Goal: Transaction & Acquisition: Purchase product/service

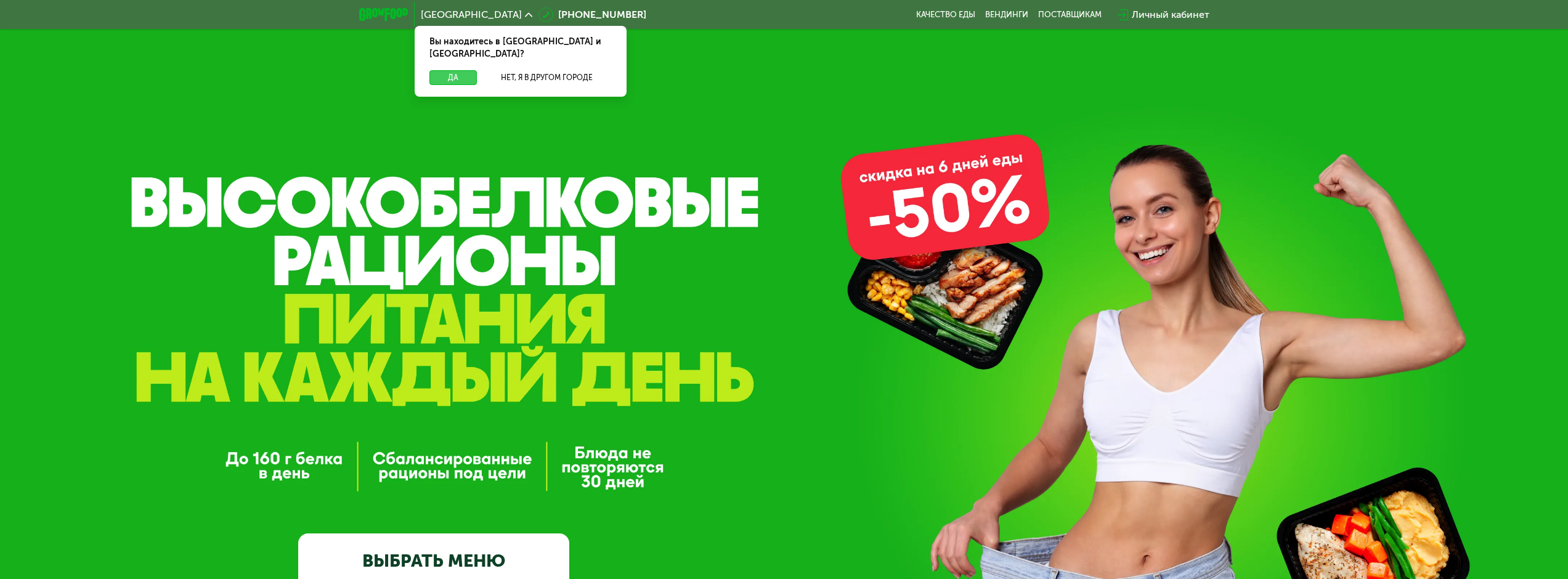
click at [452, 70] on button "Да" at bounding box center [453, 78] width 48 height 15
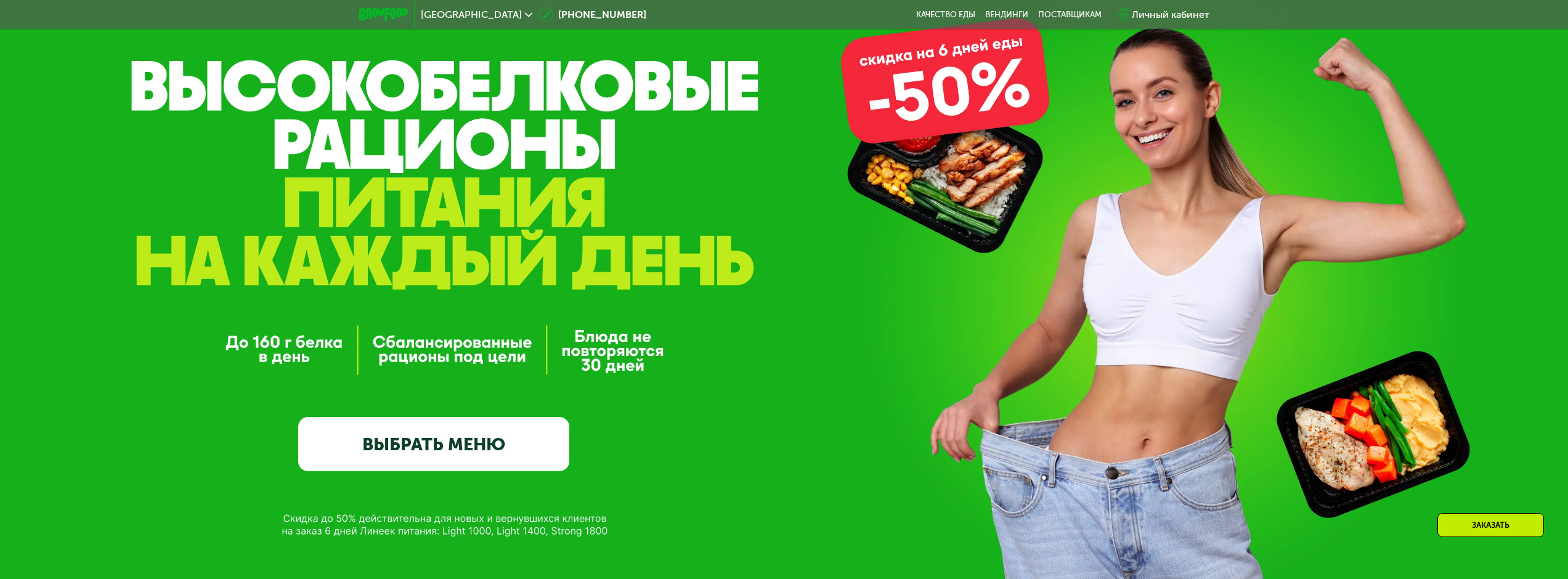
scroll to position [124, 0]
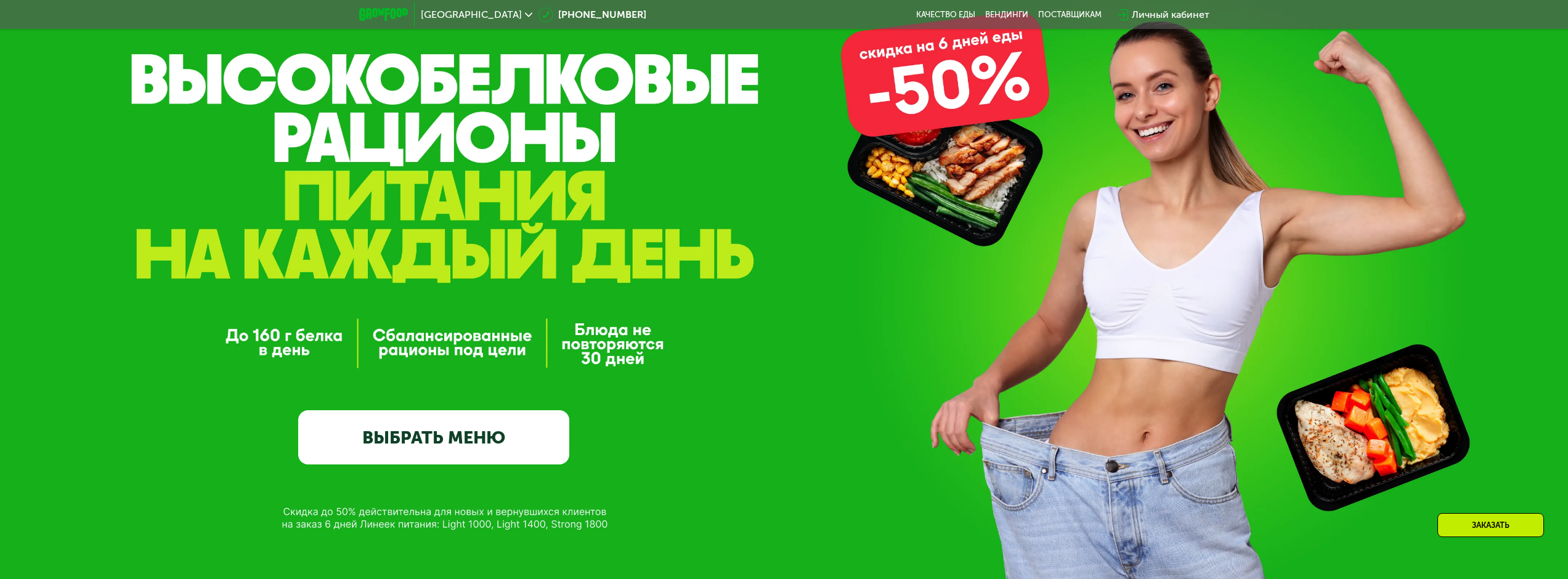
click at [468, 443] on link "ВЫБРАТЬ МЕНЮ" at bounding box center [434, 437] width 271 height 54
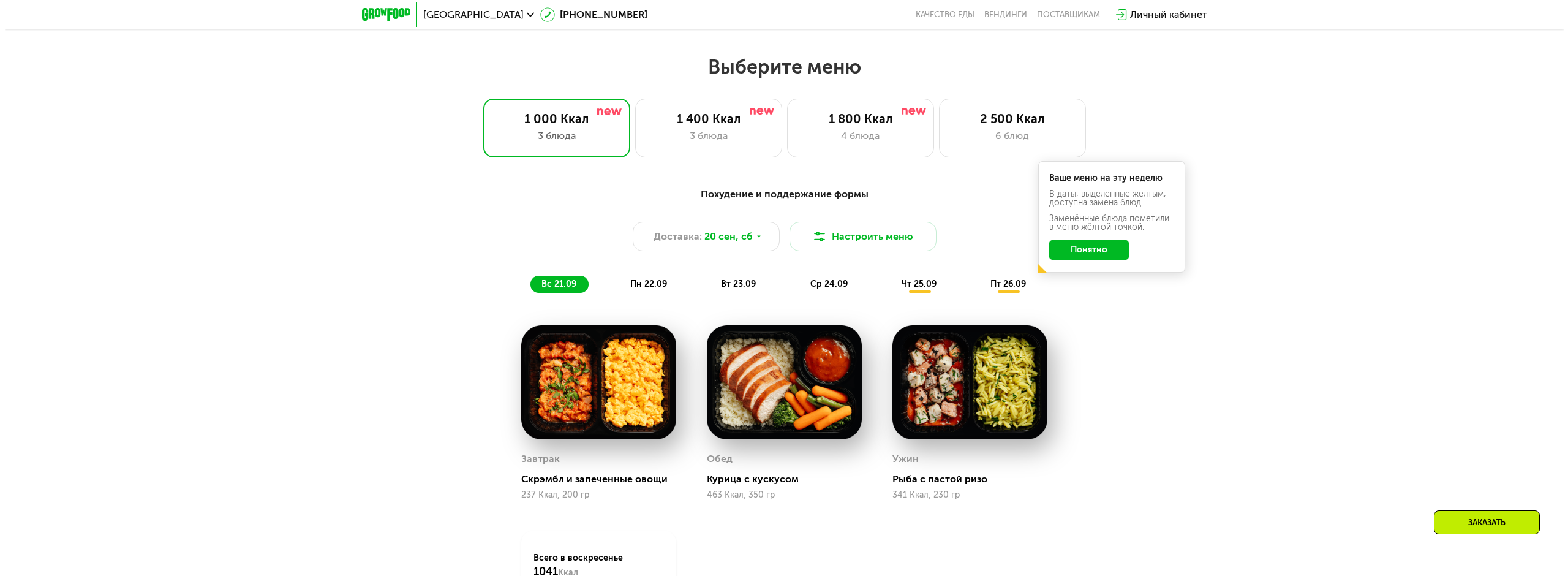
scroll to position [1337, 0]
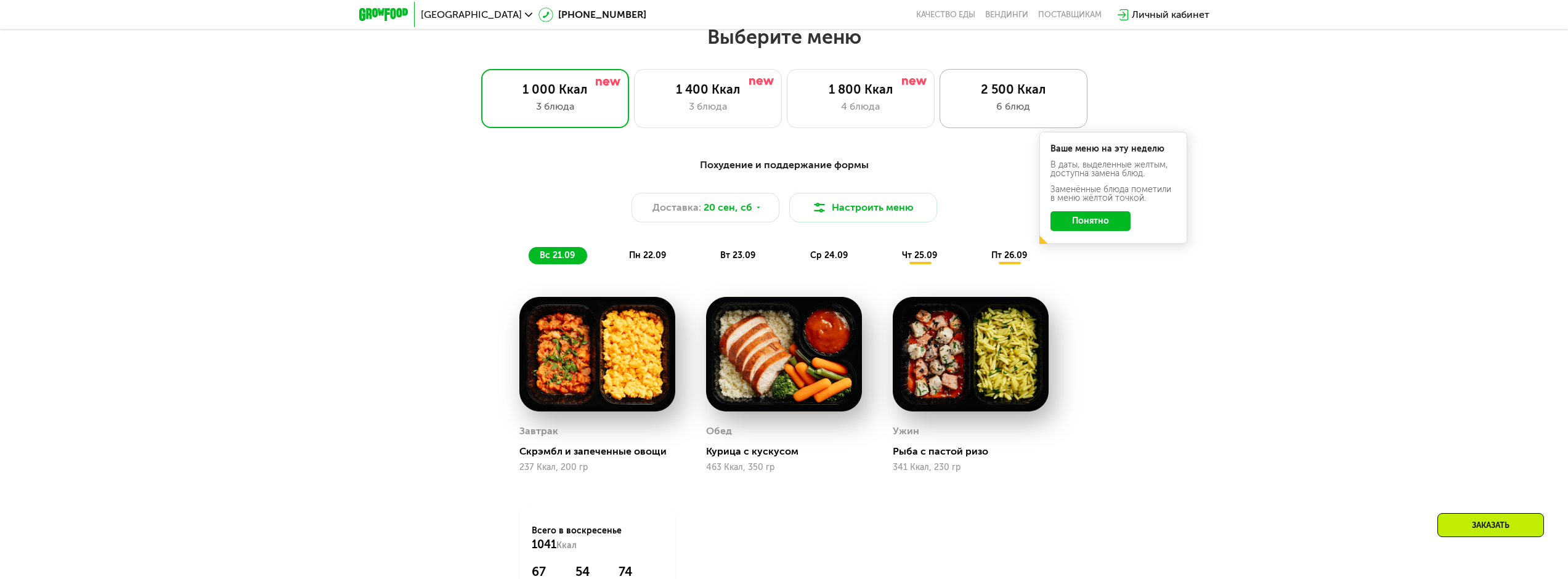
click at [1002, 91] on div "2 500 Ккал" at bounding box center [1013, 89] width 122 height 15
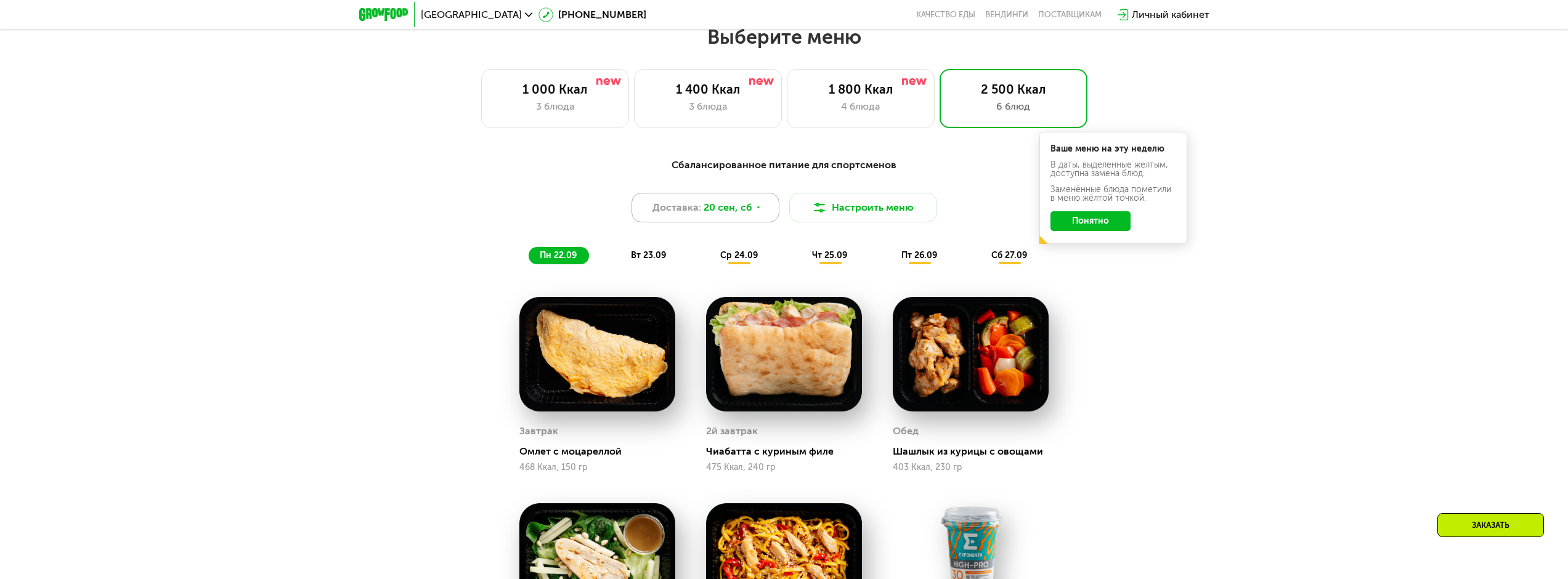
click at [755, 208] on icon at bounding box center [758, 207] width 8 height 8
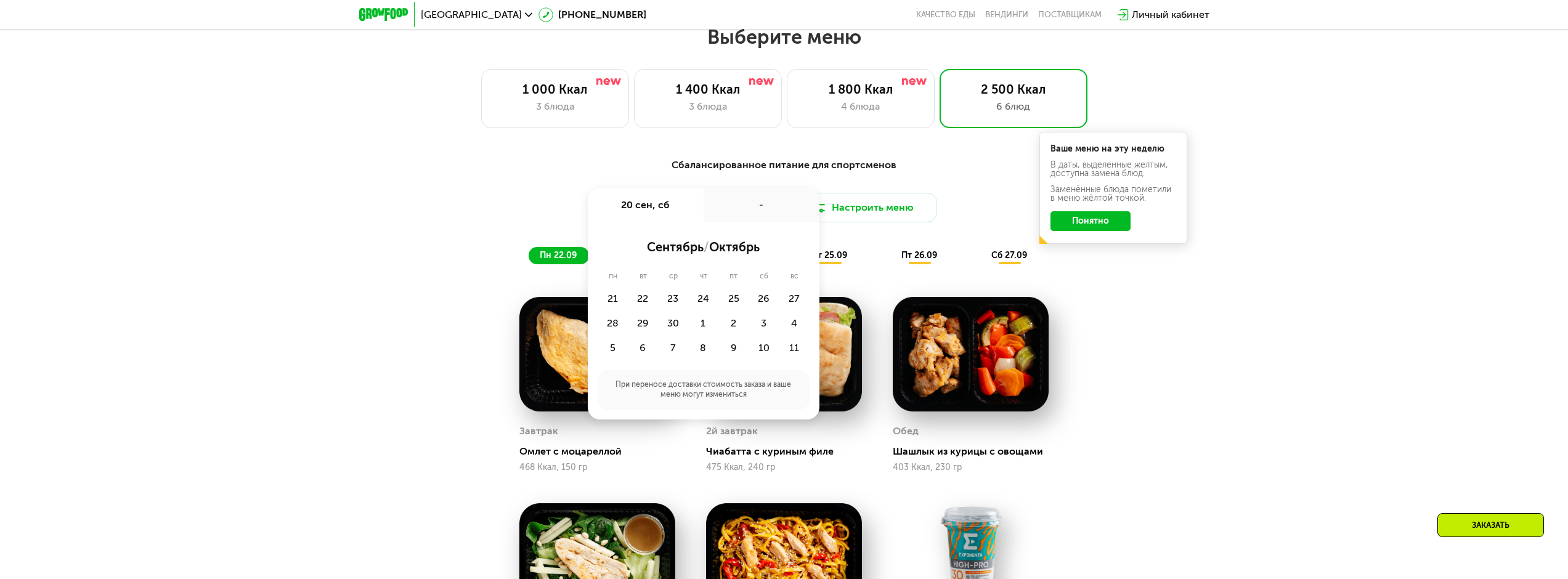
click at [652, 207] on div "20 сен, сб" at bounding box center [646, 205] width 116 height 34
click at [644, 299] on div "22" at bounding box center [643, 299] width 30 height 25
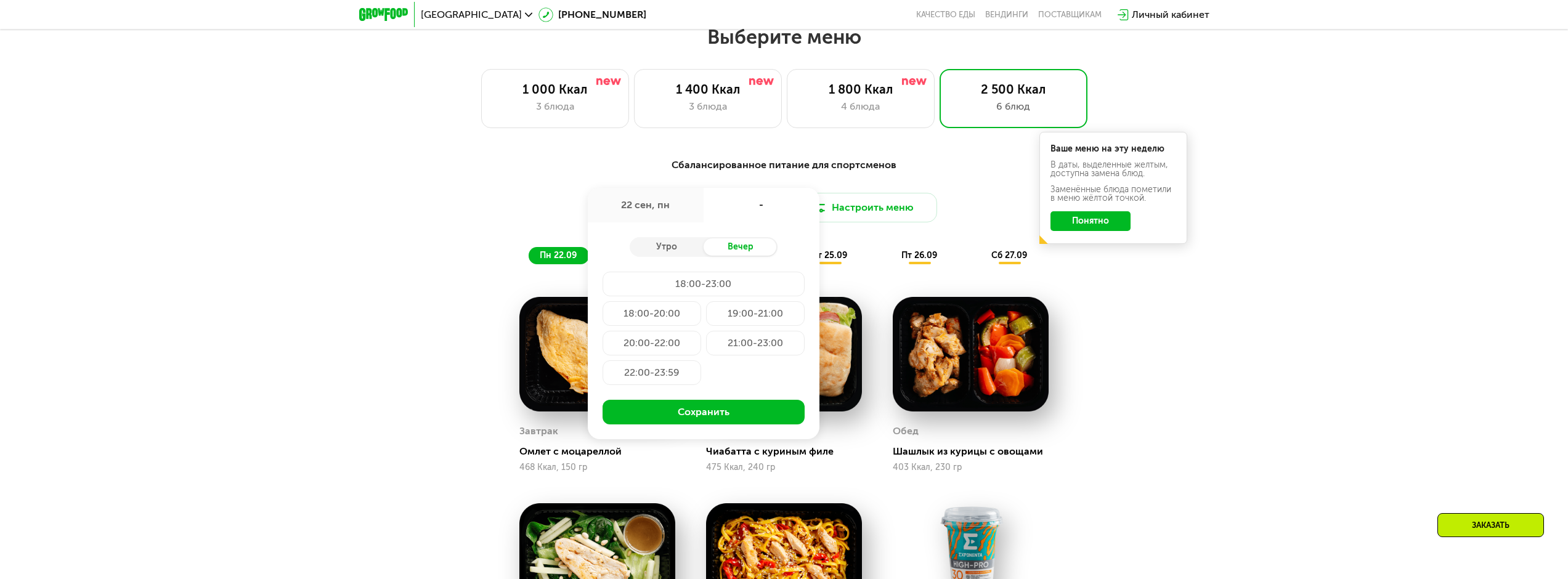
click at [652, 208] on div "22 сен, пн" at bounding box center [646, 205] width 116 height 34
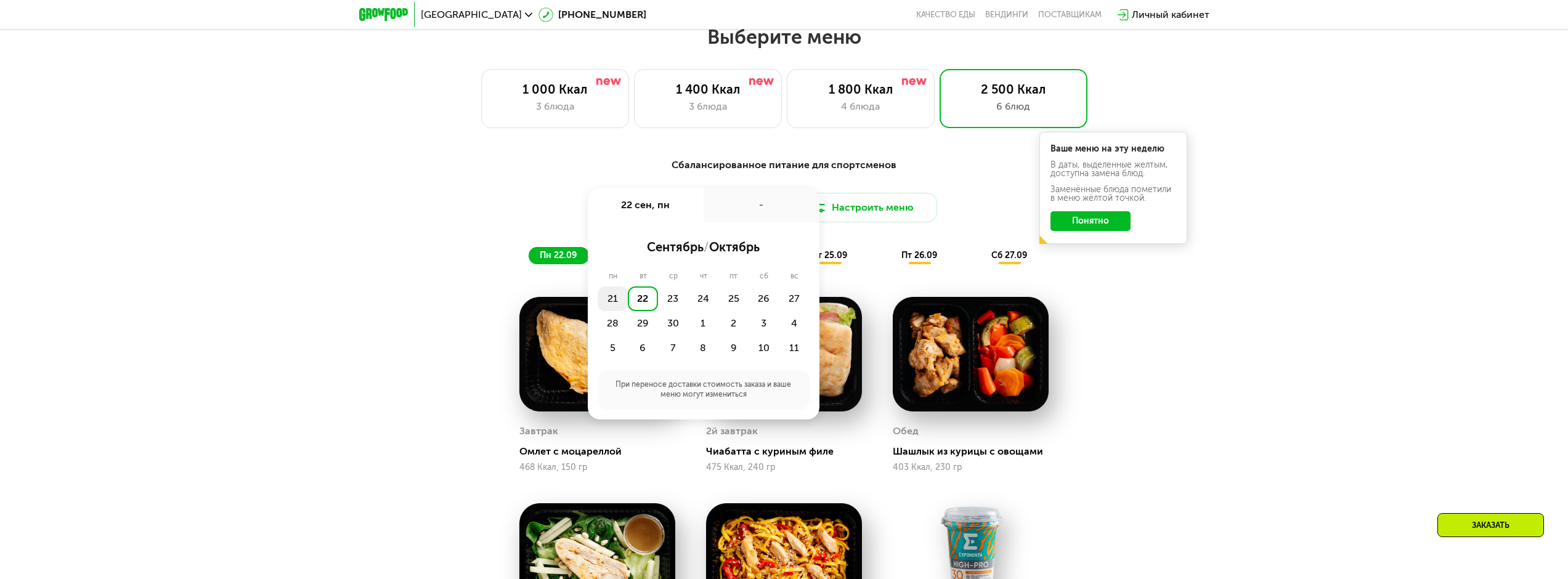
click at [612, 302] on div "21" at bounding box center [612, 299] width 30 height 25
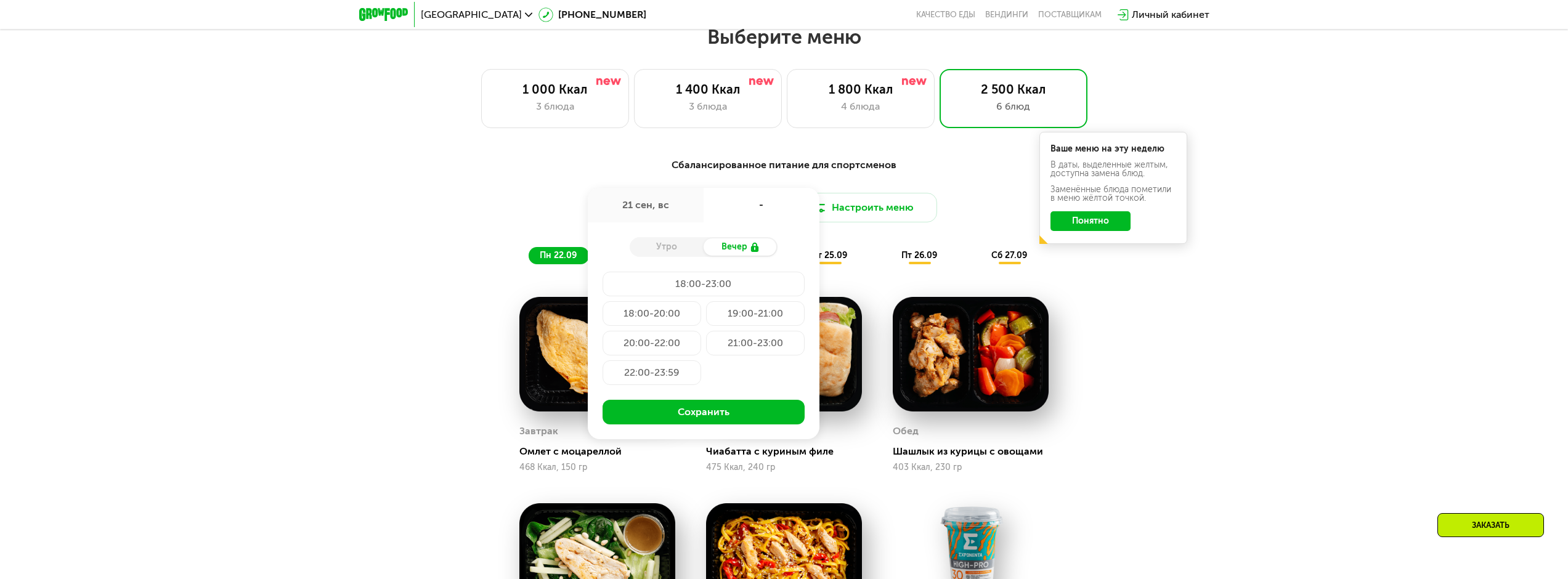
click at [652, 315] on div "18:00-20:00" at bounding box center [652, 314] width 99 height 25
click at [731, 415] on button "Сохранить" at bounding box center [703, 413] width 202 height 25
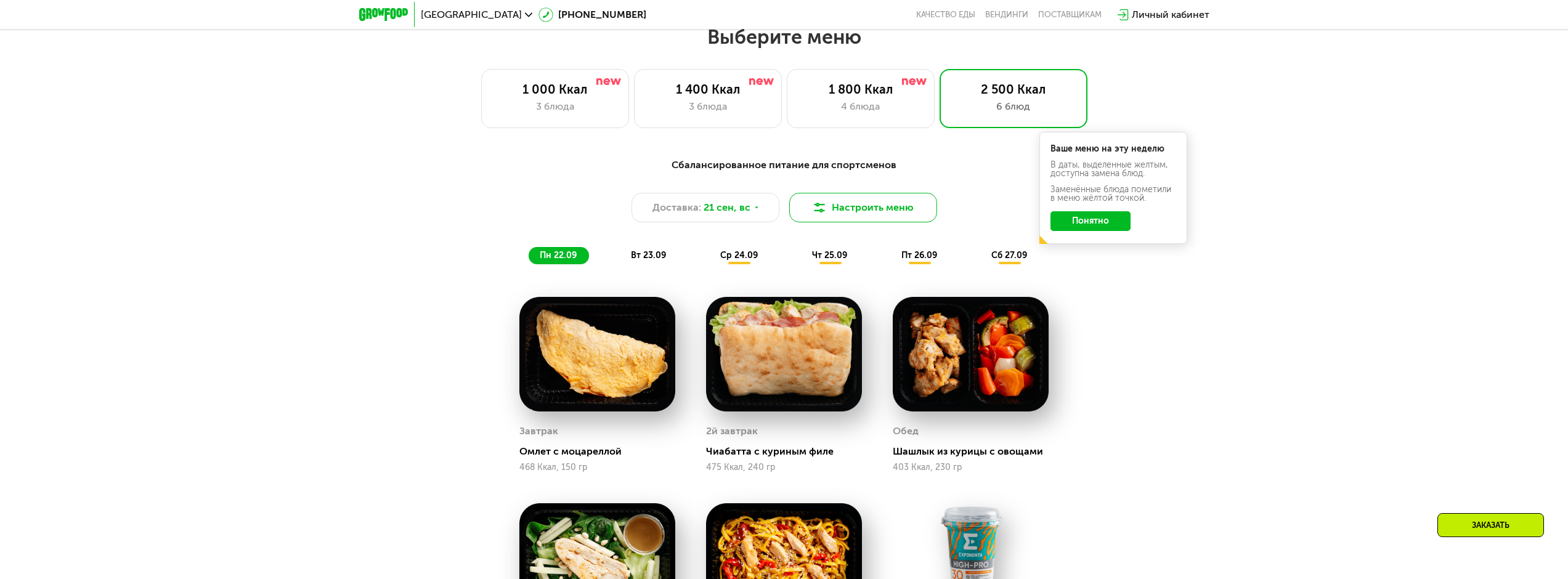
click at [881, 207] on button "Настроить меню" at bounding box center [863, 207] width 148 height 29
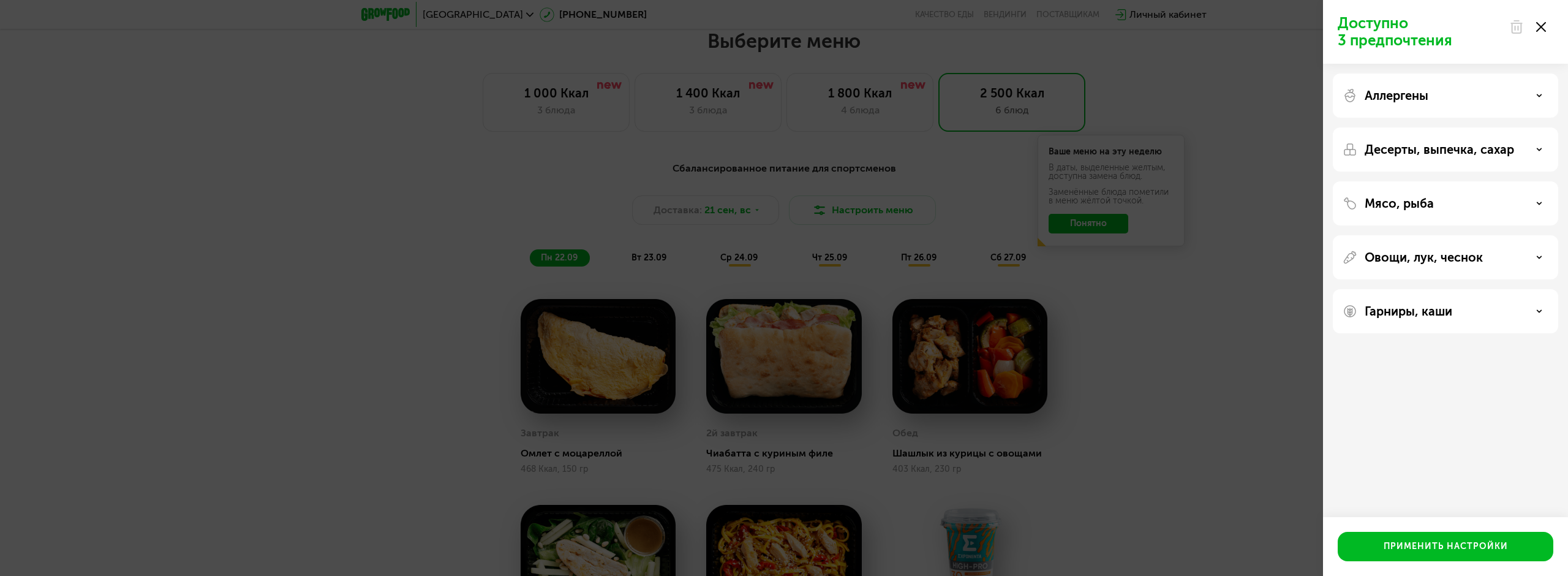
click at [1530, 91] on div "Аллергены" at bounding box center [1446, 96] width 206 height 15
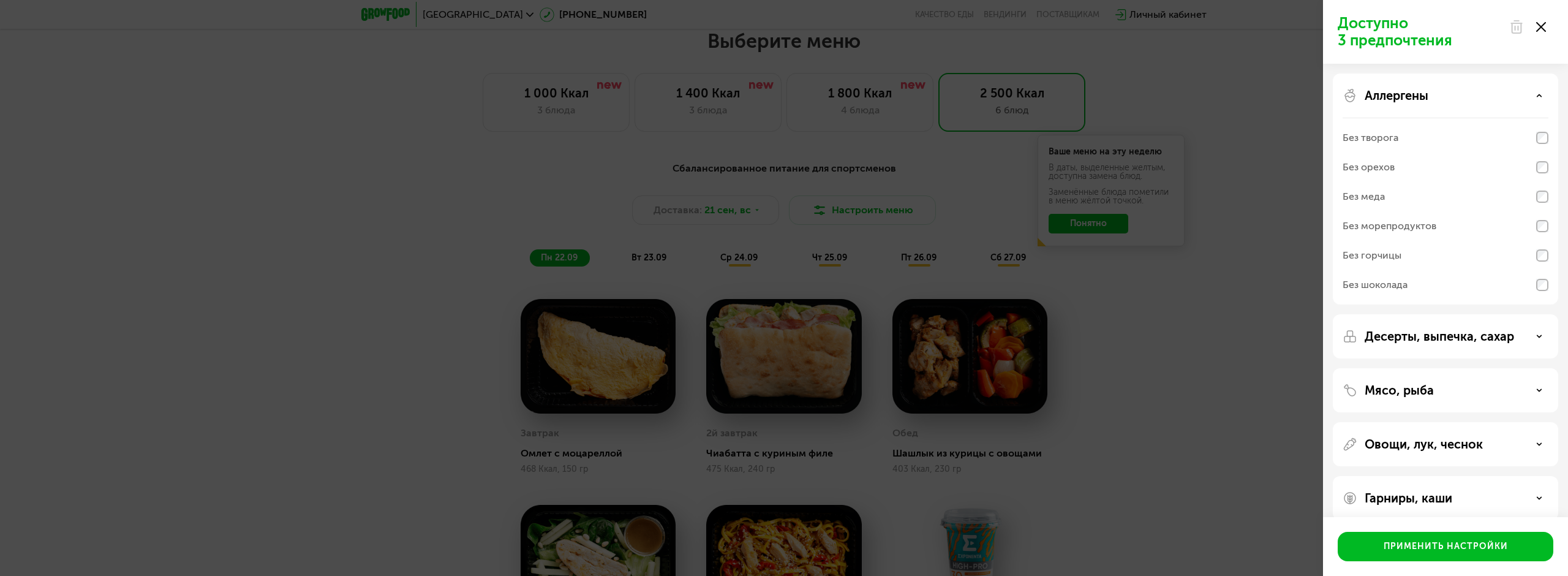
click at [1536, 337] on div "Десерты, выпечка, сахар" at bounding box center [1446, 337] width 206 height 15
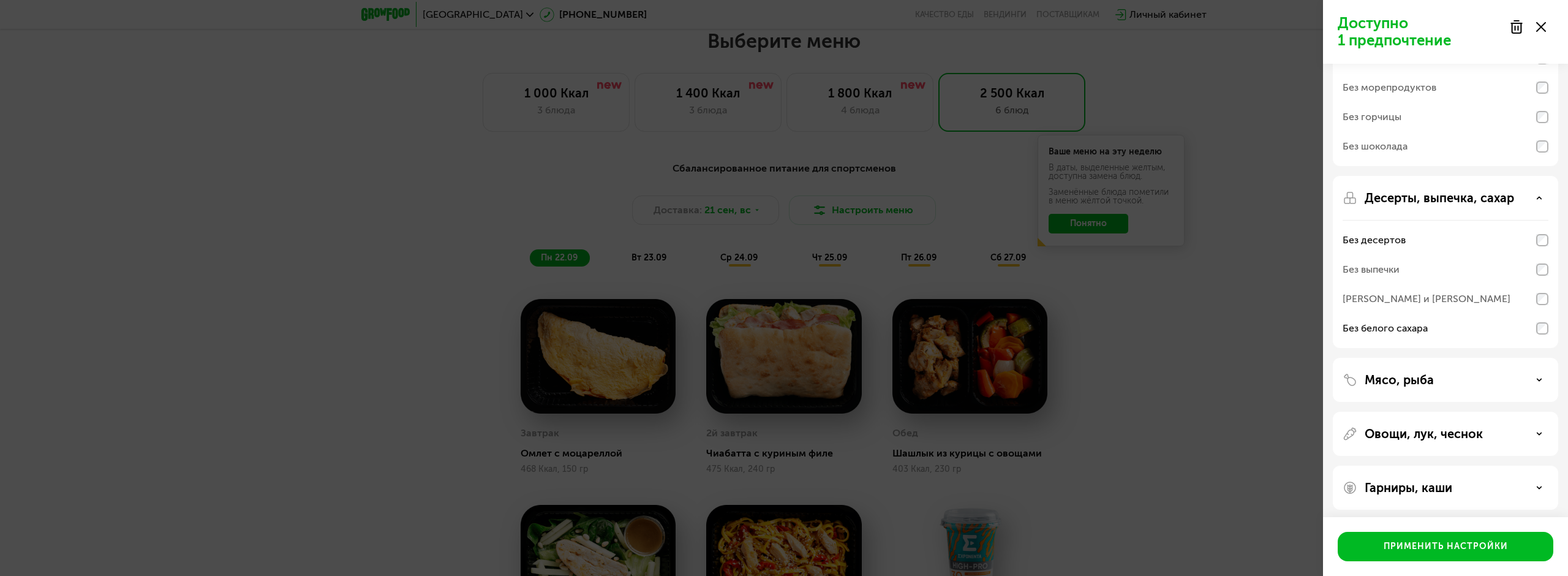
scroll to position [144, 0]
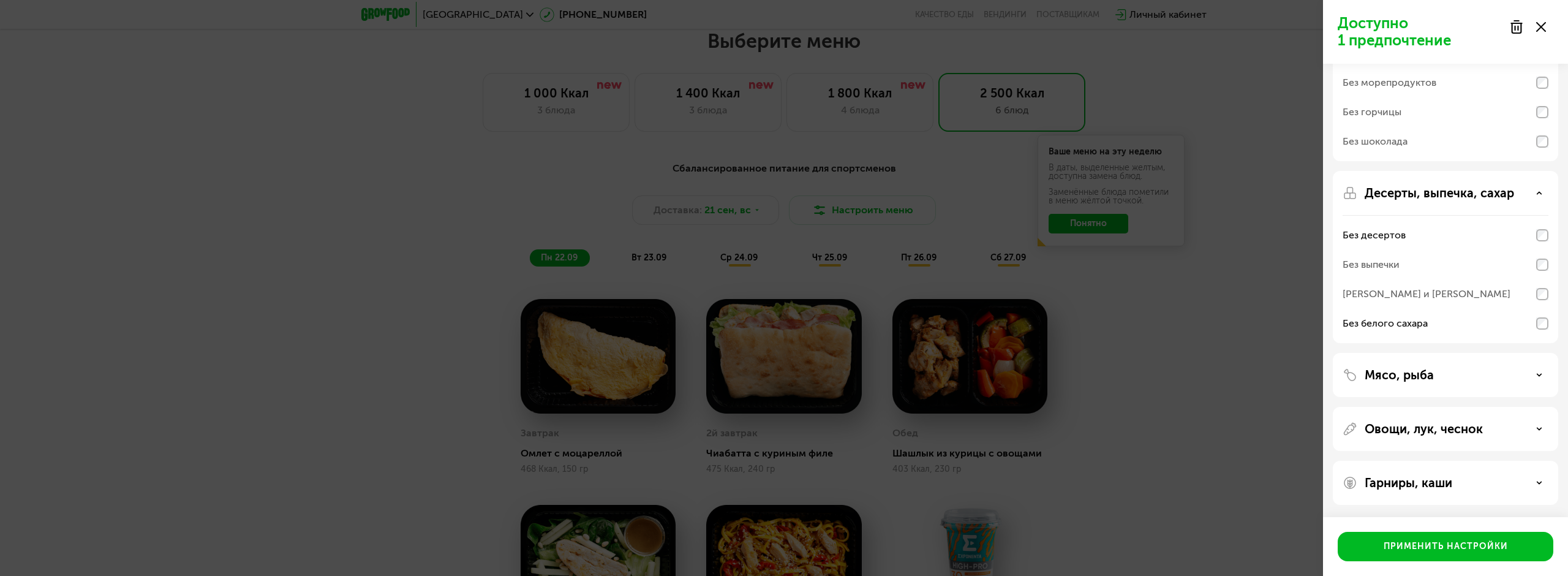
click at [1506, 483] on div "Гарниры, каши" at bounding box center [1446, 483] width 206 height 15
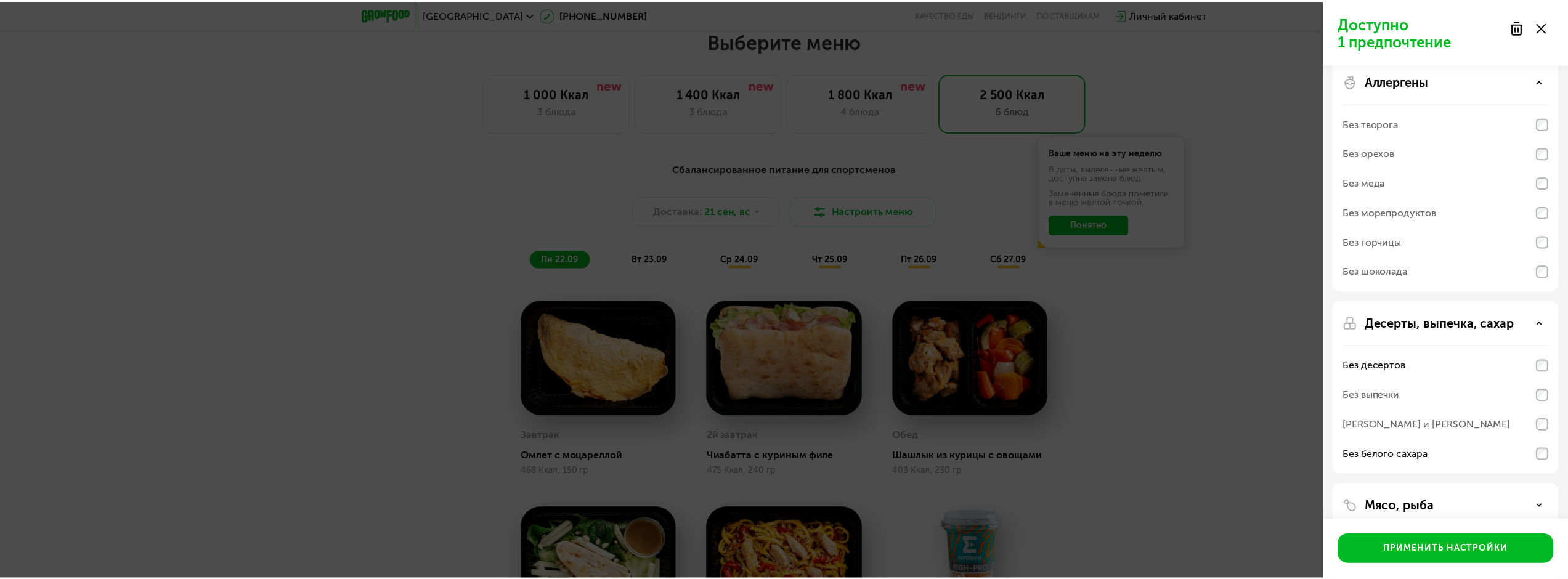
scroll to position [0, 0]
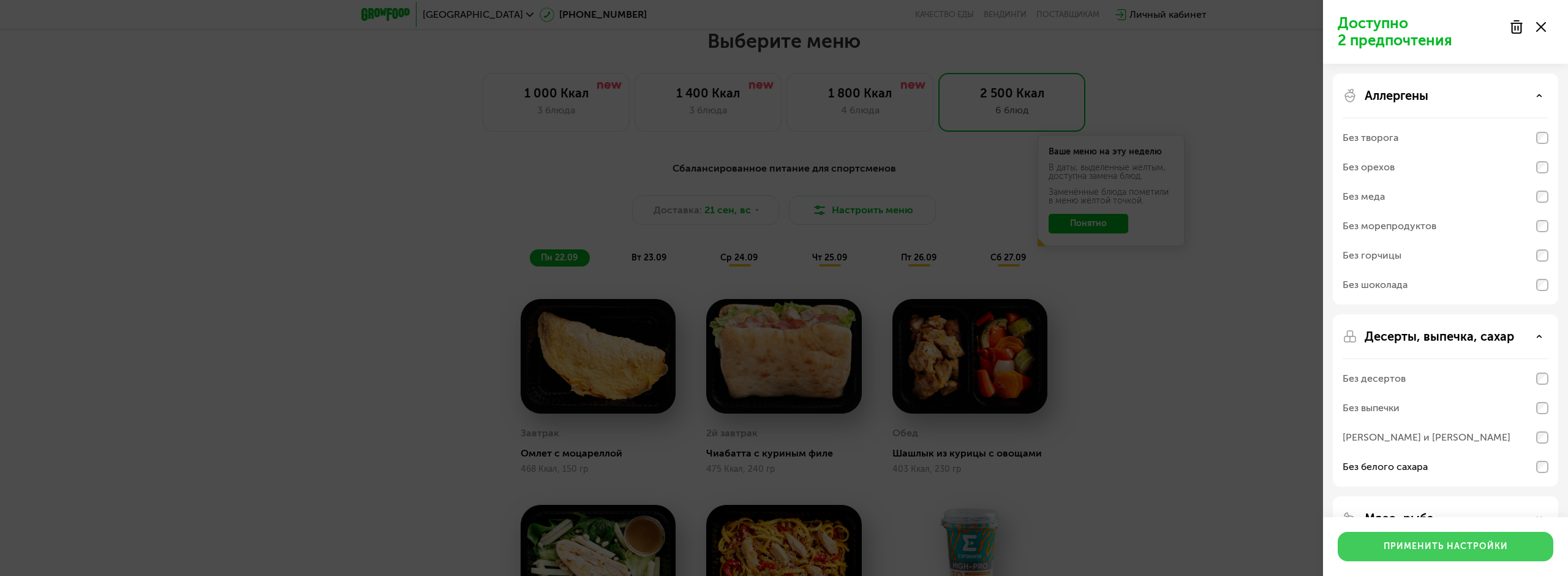
click at [1472, 544] on div "Применить настройки" at bounding box center [1446, 546] width 125 height 12
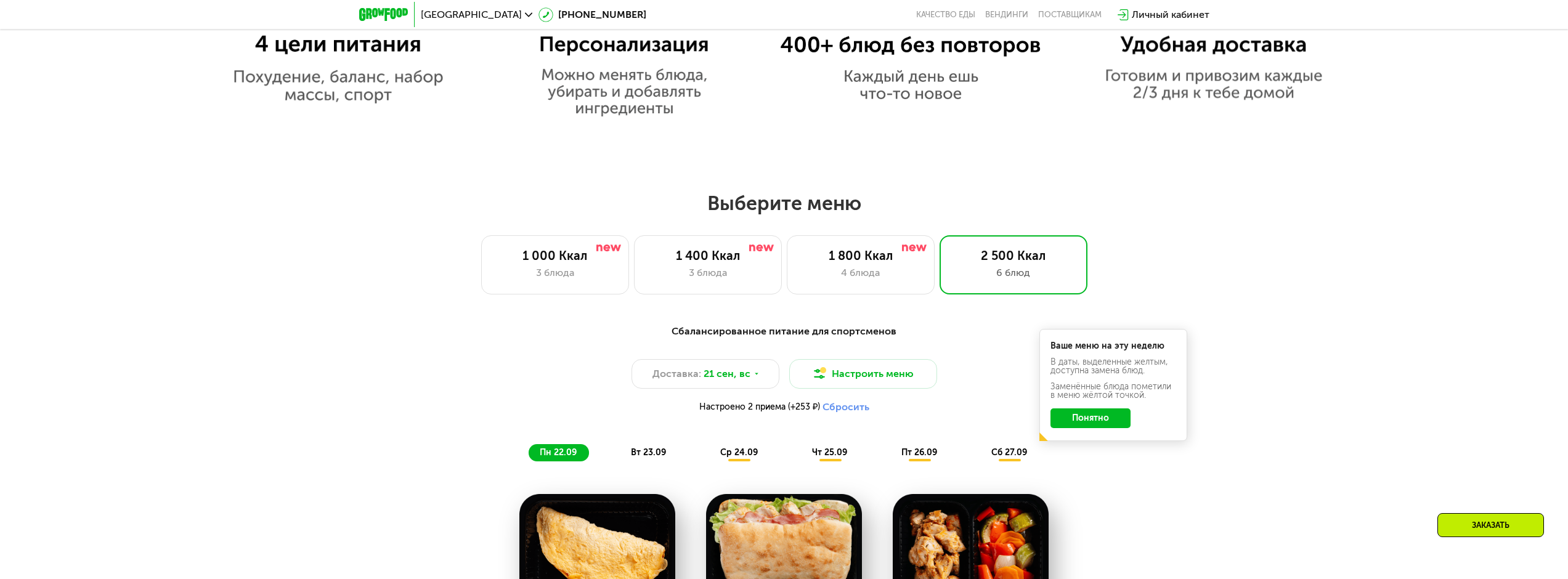
scroll to position [1221, 0]
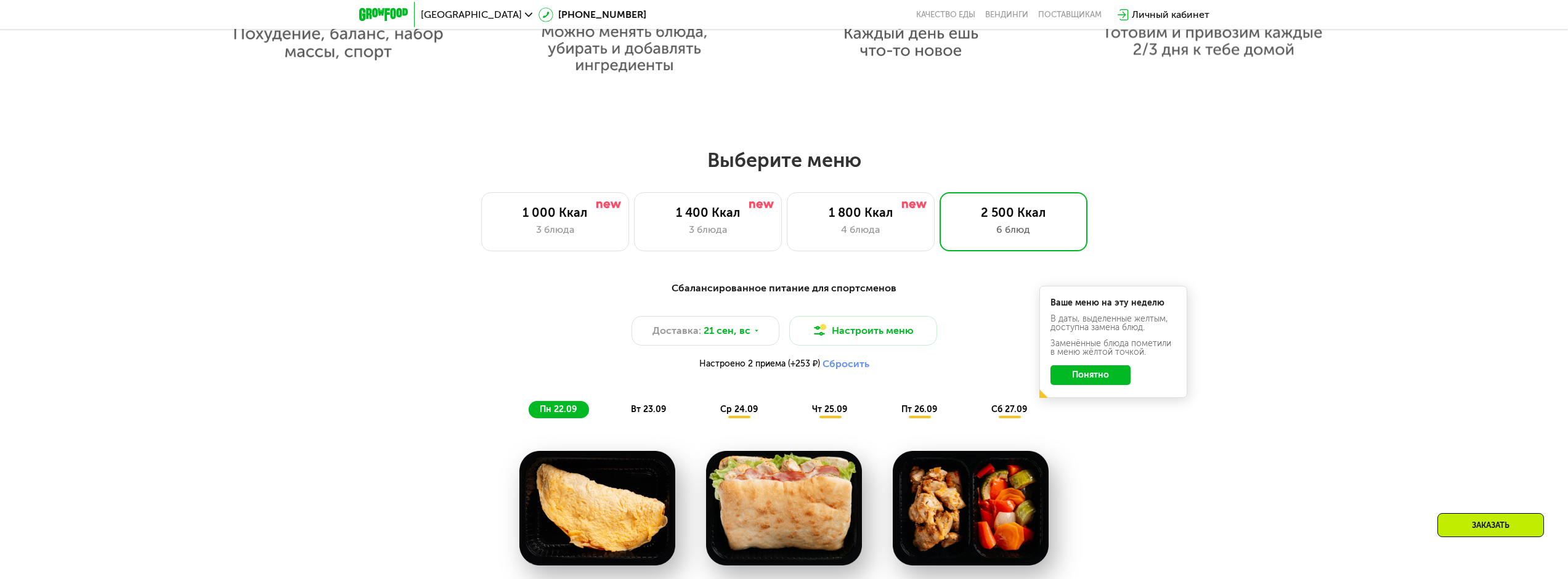
click at [844, 368] on button "Сбросить" at bounding box center [846, 364] width 47 height 13
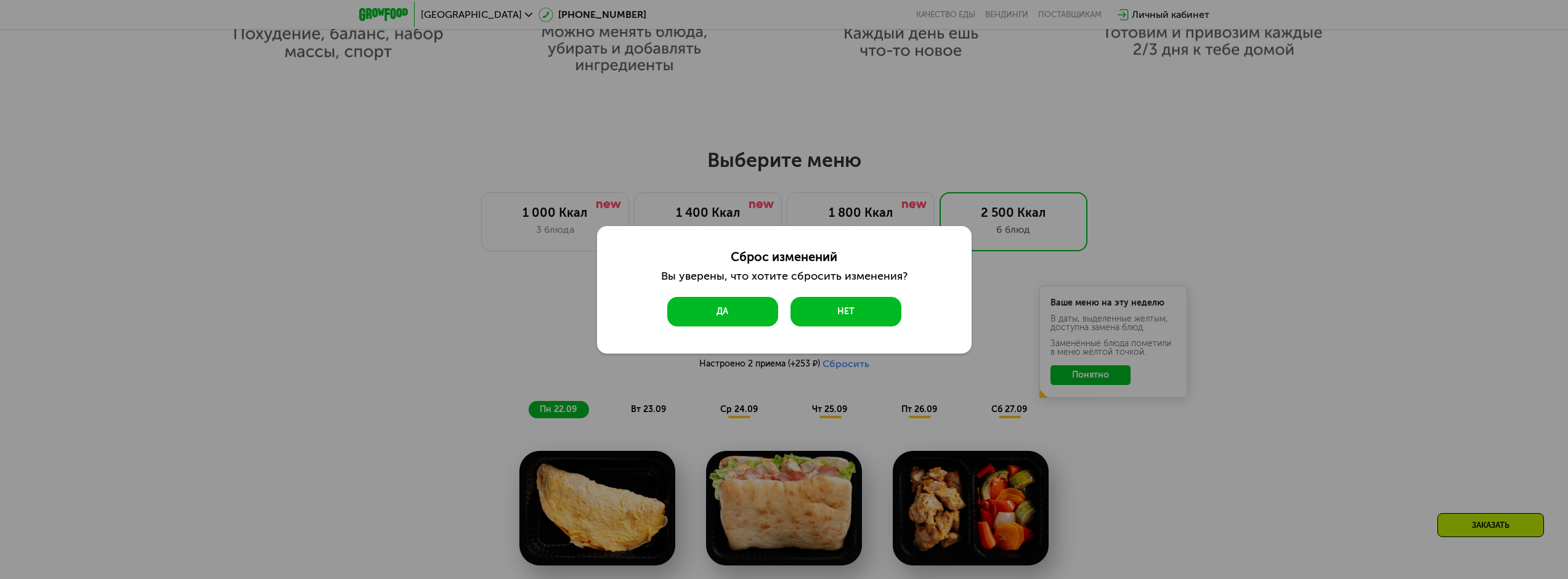
click at [733, 306] on button "Да" at bounding box center [723, 311] width 111 height 29
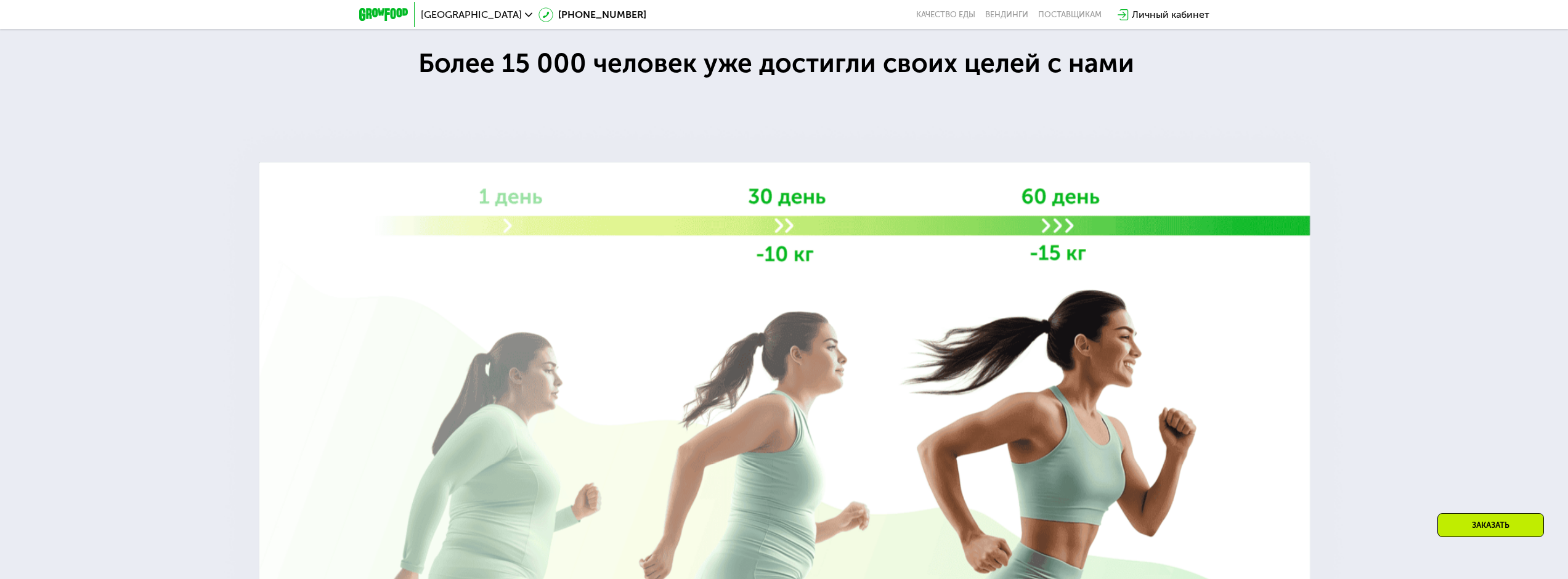
scroll to position [2744, 0]
